Goal: Understand process/instructions

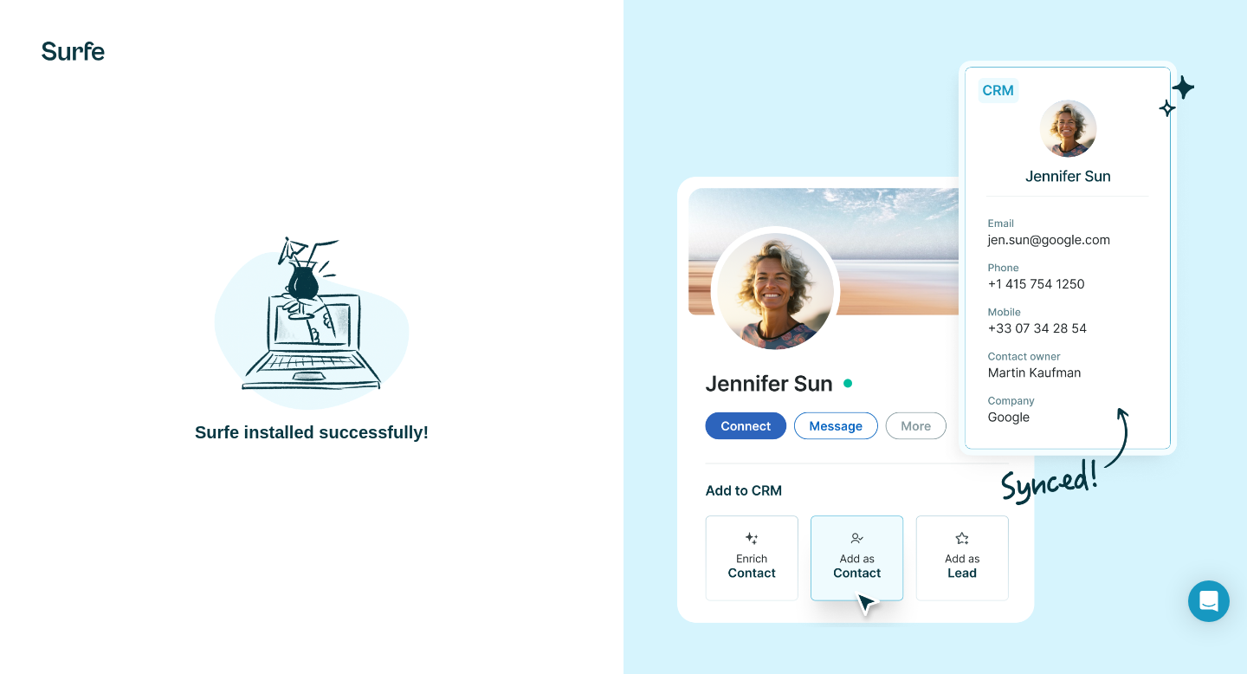
click at [463, 316] on div "Surfe installed successfully!" at bounding box center [312, 338] width 554 height 212
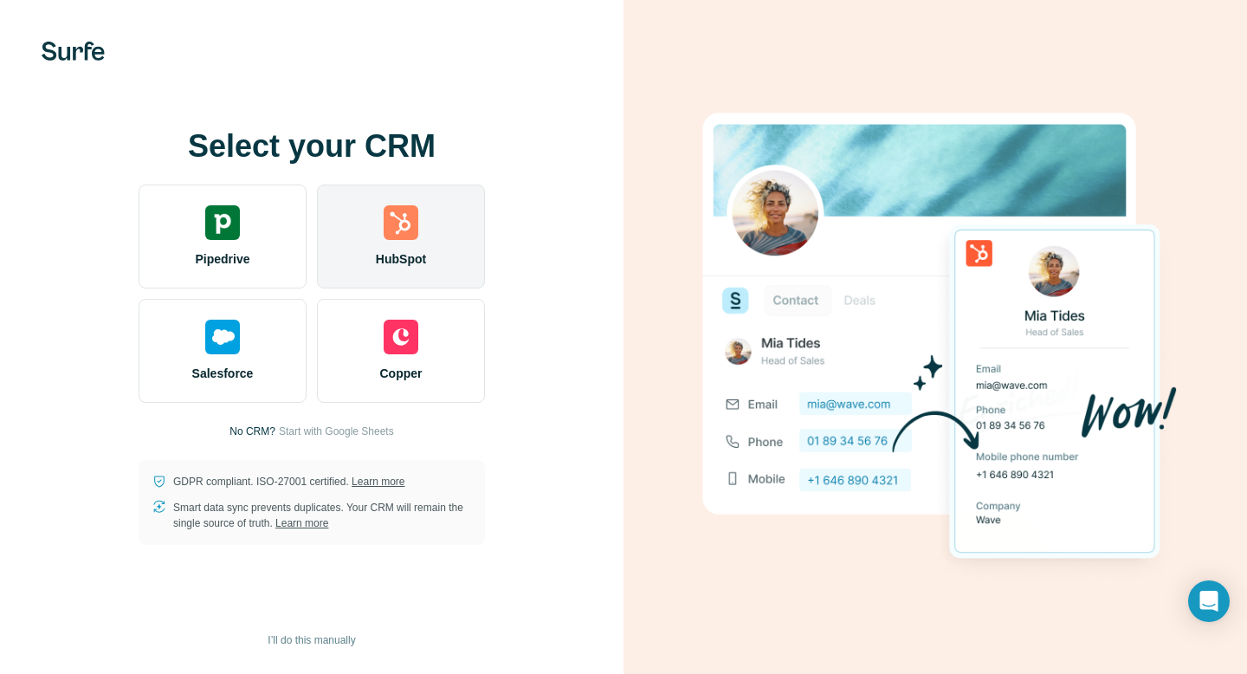
click at [404, 236] on img at bounding box center [401, 222] width 35 height 35
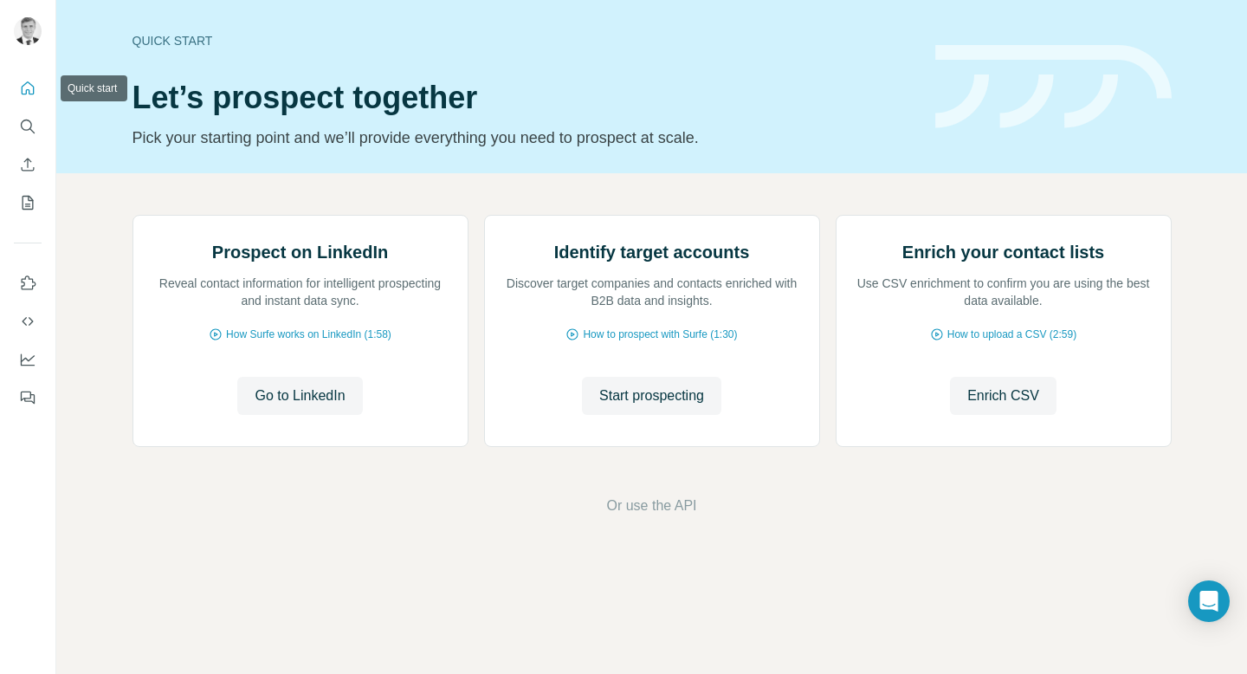
click at [37, 87] on button "Quick start" at bounding box center [28, 88] width 28 height 31
click at [316, 406] on span "Go to LinkedIn" at bounding box center [300, 395] width 90 height 21
